Goal: Transaction & Acquisition: Purchase product/service

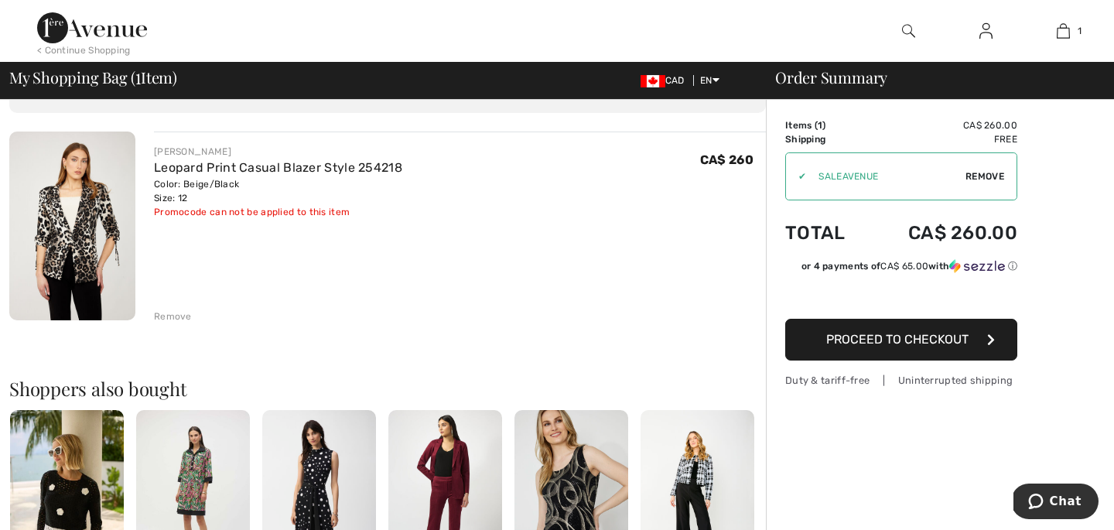
scroll to position [99, 0]
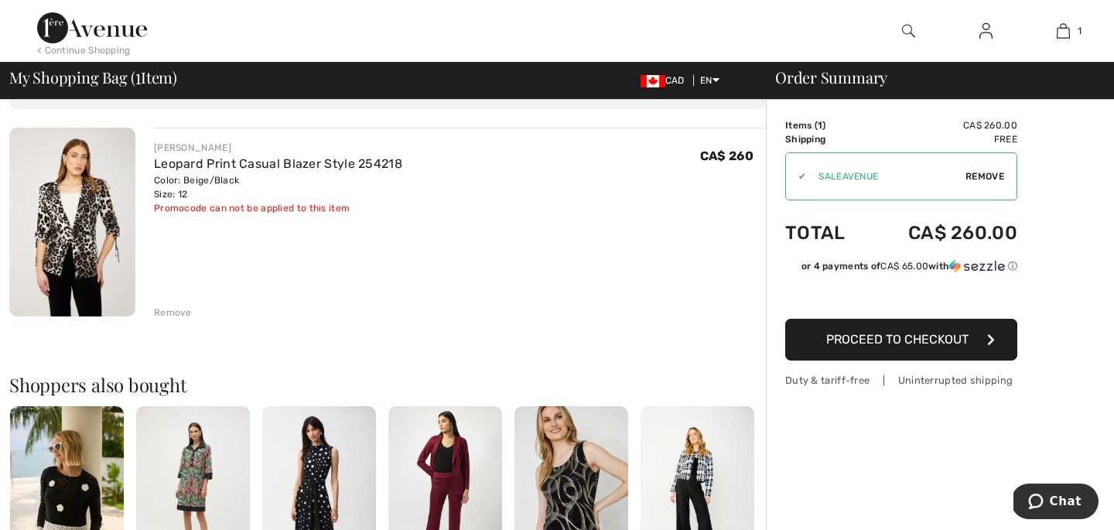
click at [802, 177] on div "✔" at bounding box center [796, 176] width 20 height 14
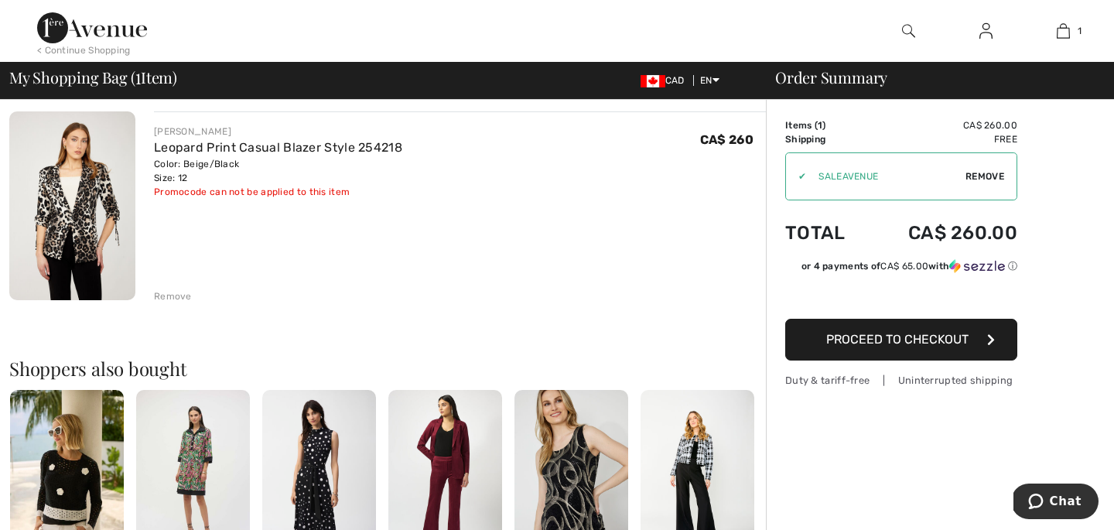
scroll to position [116, 0]
click at [913, 342] on span "Proceed to Checkout" at bounding box center [897, 339] width 142 height 15
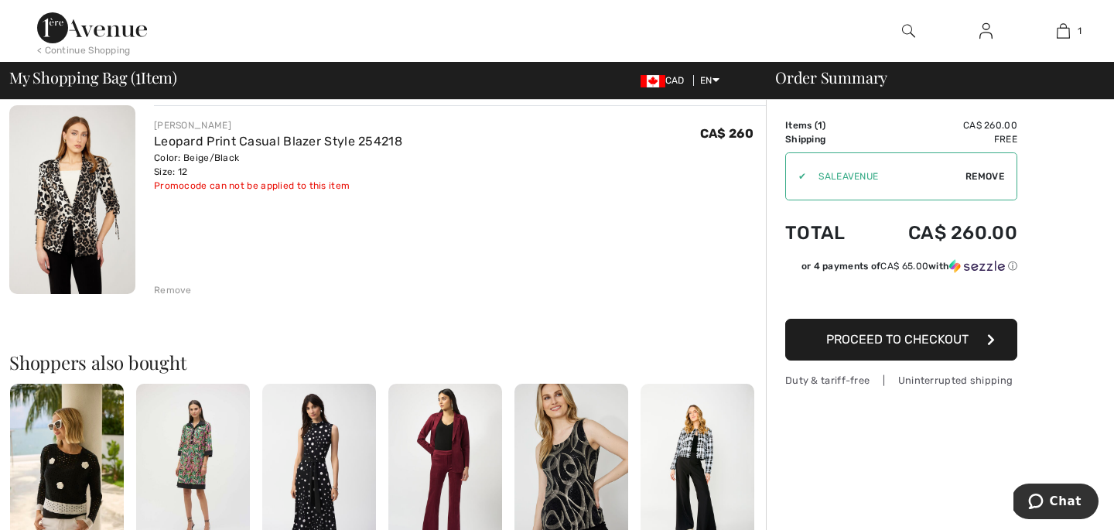
scroll to position [123, 0]
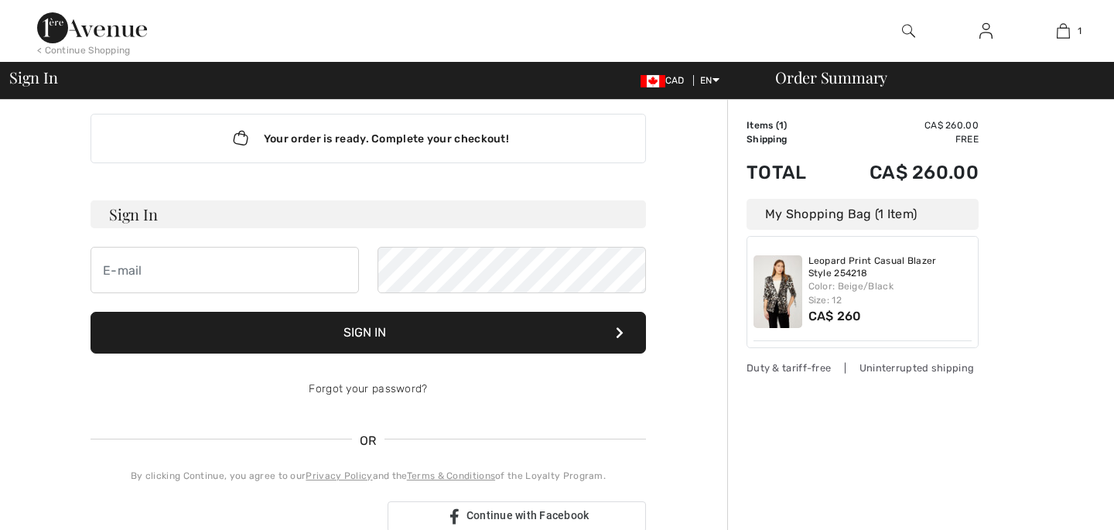
type input "[EMAIL_ADDRESS][DOMAIN_NAME]"
click at [362, 333] on button "Sign In" at bounding box center [367, 333] width 555 height 42
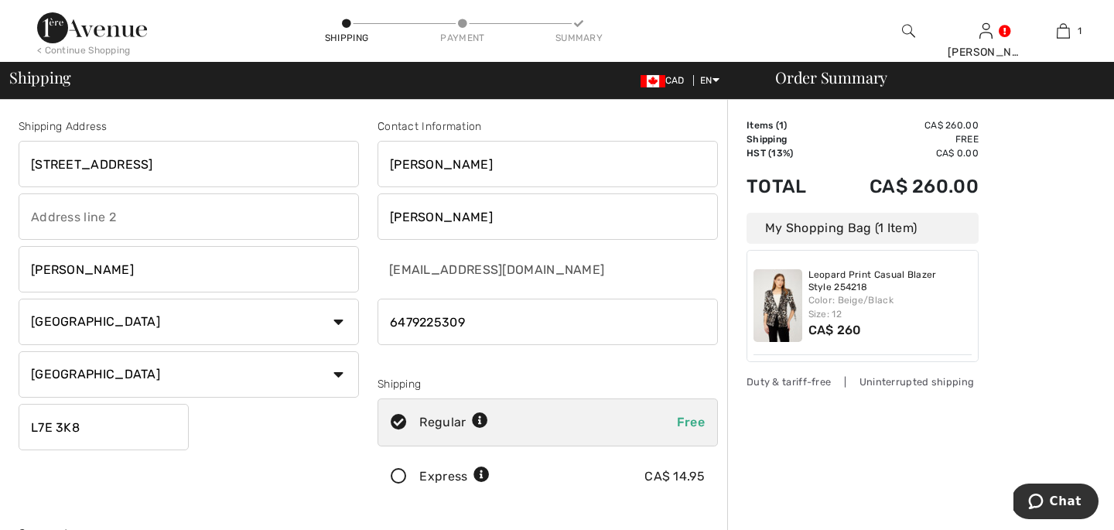
drag, startPoint x: 210, startPoint y: 163, endPoint x: 0, endPoint y: 154, distance: 209.8
click at [86, 165] on input "text" at bounding box center [189, 164] width 340 height 46
type input "10 Gumtree Street"
type input "Gumtree"
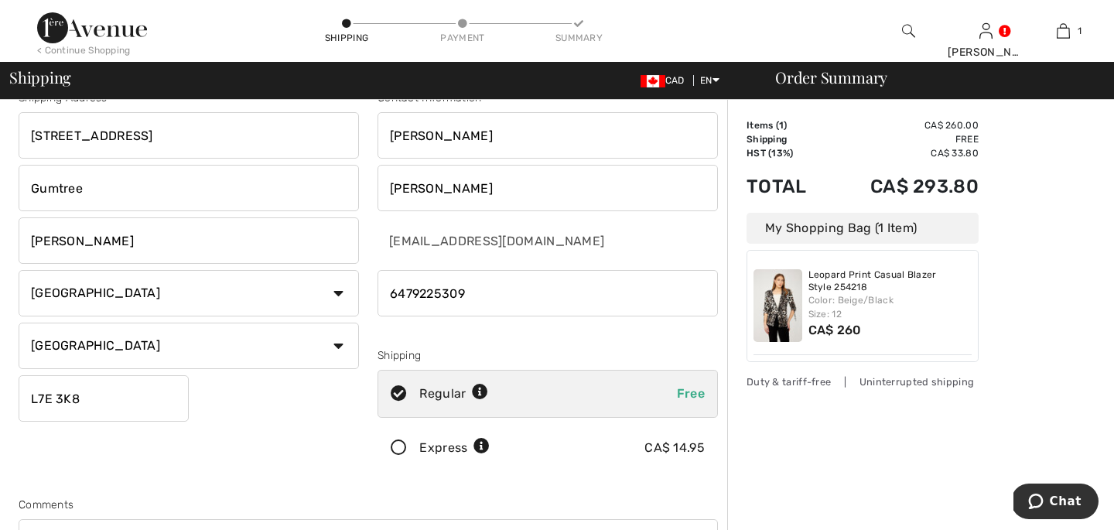
scroll to position [32, 0]
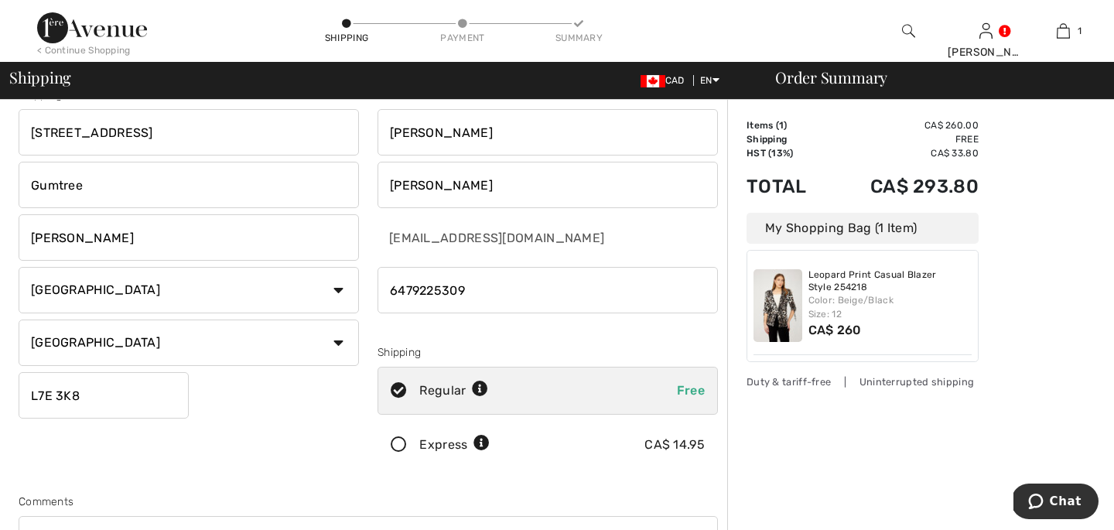
click at [96, 398] on input "L7E 3K8" at bounding box center [104, 395] width 170 height 46
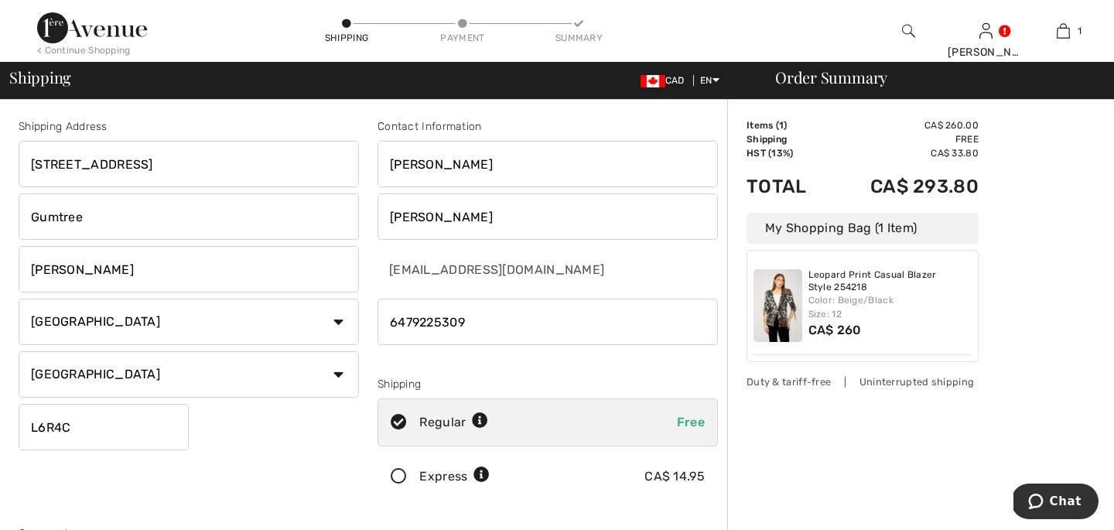
type input "L6R4C7"
